Goal: Task Accomplishment & Management: Use online tool/utility

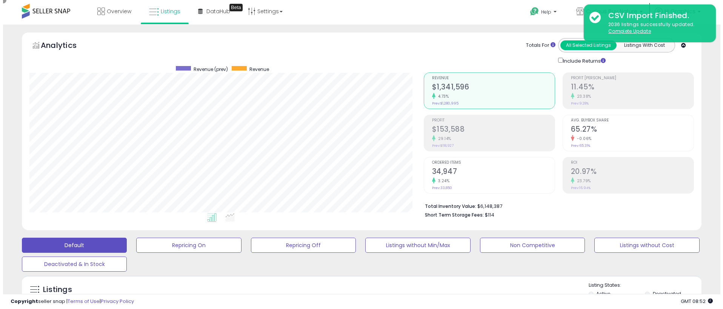
scroll to position [155, 394]
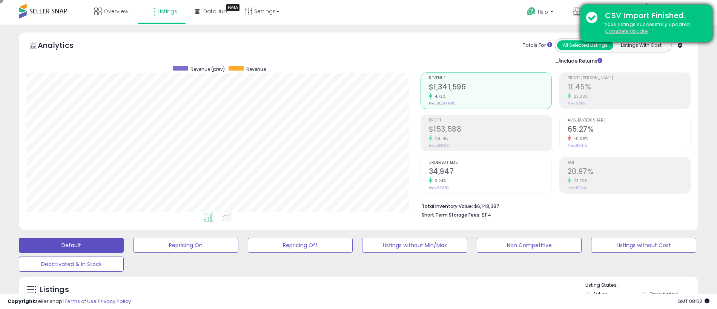
click at [626, 31] on u "Complete Update" at bounding box center [626, 31] width 43 height 6
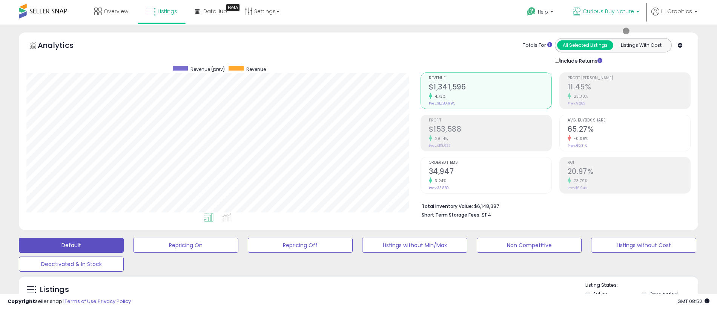
click at [610, 11] on span "Curious Buy Nature" at bounding box center [608, 12] width 51 height 8
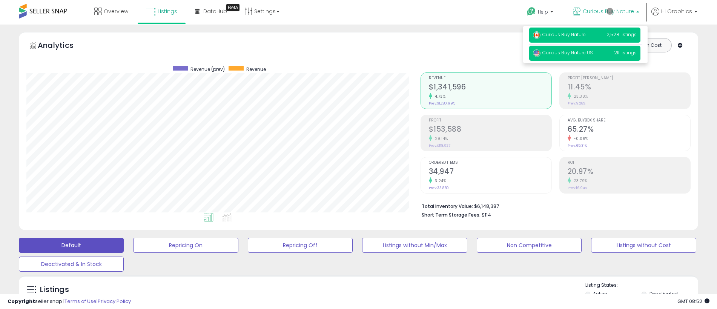
click at [586, 53] on span "Curious Buy Nature US" at bounding box center [563, 52] width 60 height 6
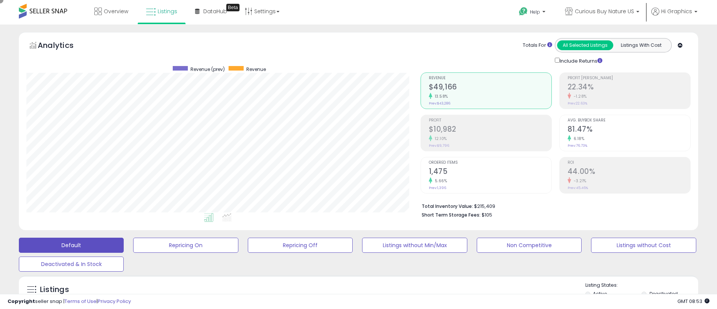
scroll to position [168, 0]
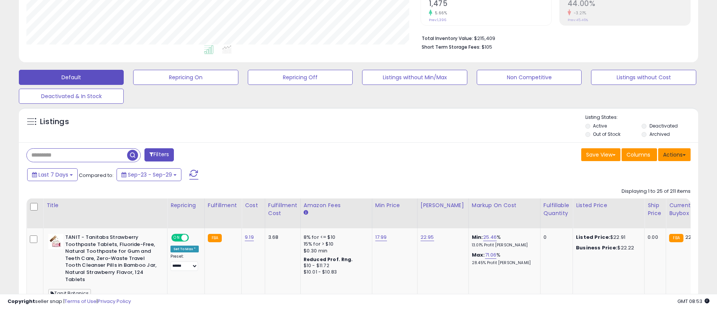
click at [675, 154] on button "Actions" at bounding box center [675, 154] width 32 height 13
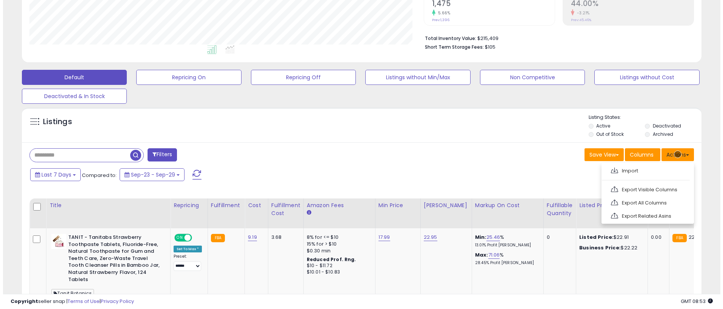
scroll to position [184, 0]
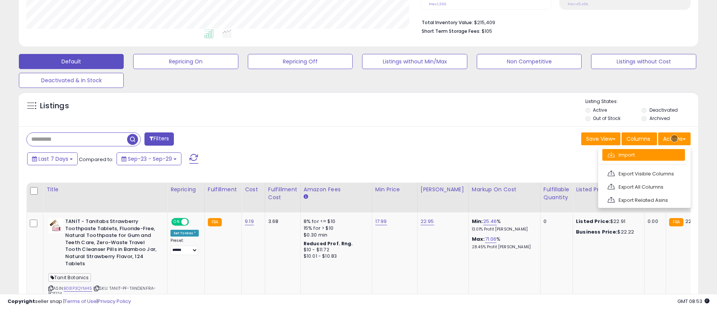
click at [644, 155] on link "Import" at bounding box center [644, 155] width 83 height 12
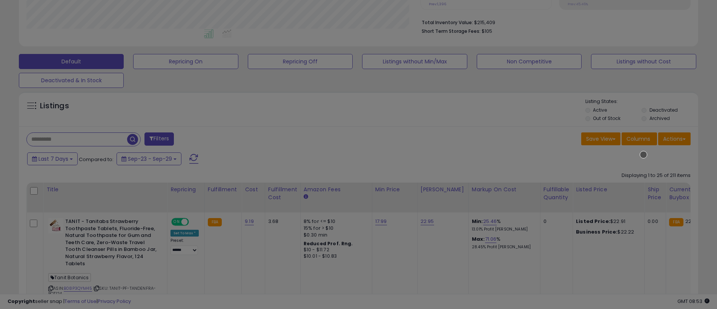
scroll to position [155, 397]
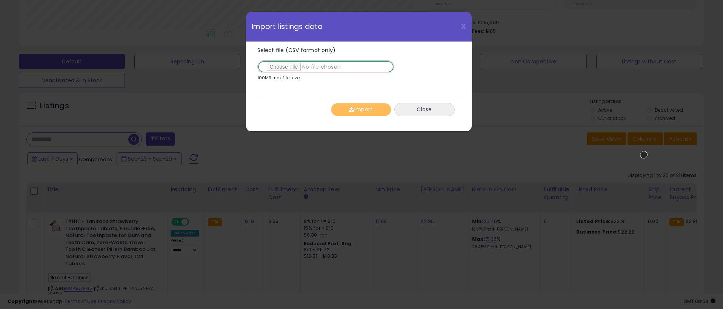
click at [324, 67] on input "Select file (CSV format only)" at bounding box center [325, 66] width 137 height 13
type input "**********"
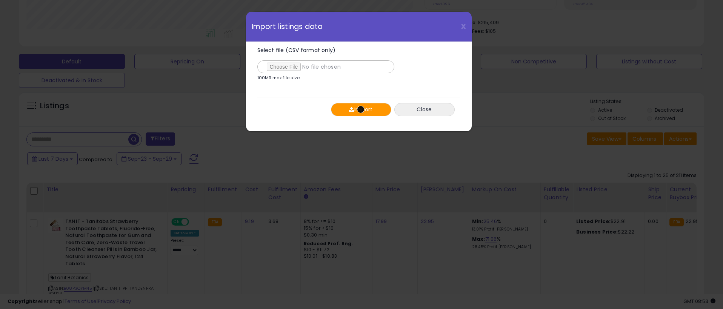
click at [361, 109] on button "Import" at bounding box center [361, 109] width 60 height 13
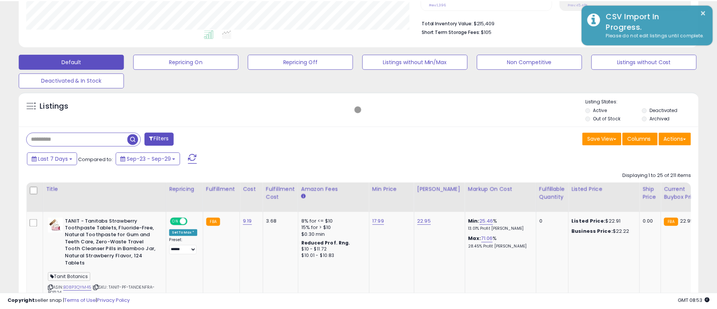
scroll to position [377220, 376981]
